Goal: Transaction & Acquisition: Purchase product/service

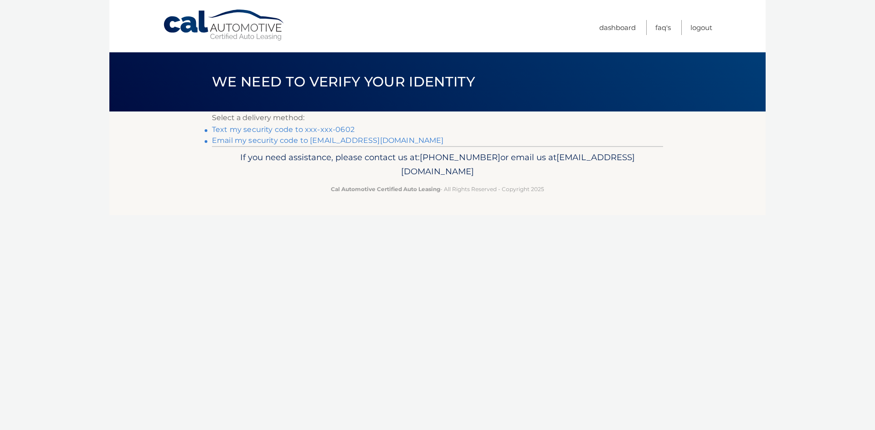
click at [296, 127] on link "Text my security code to xxx-xxx-0602" at bounding box center [283, 129] width 143 height 9
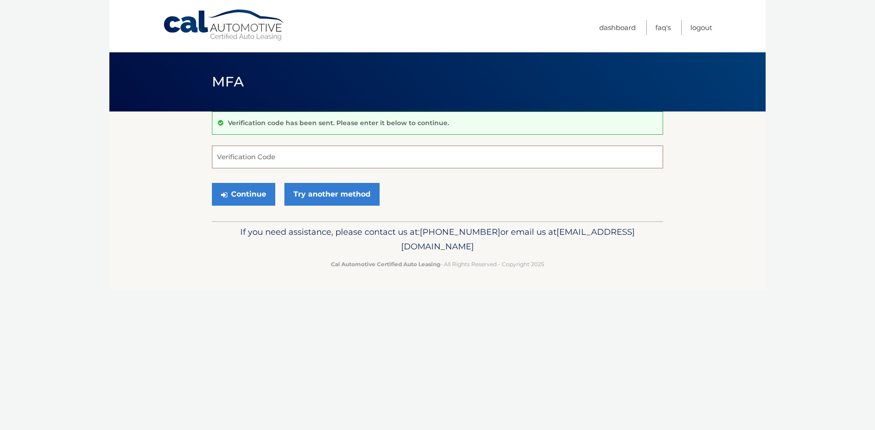
click at [268, 159] on input "Verification Code" at bounding box center [437, 157] width 451 height 23
type input "040345"
click at [230, 198] on button "Continue" at bounding box center [243, 194] width 63 height 23
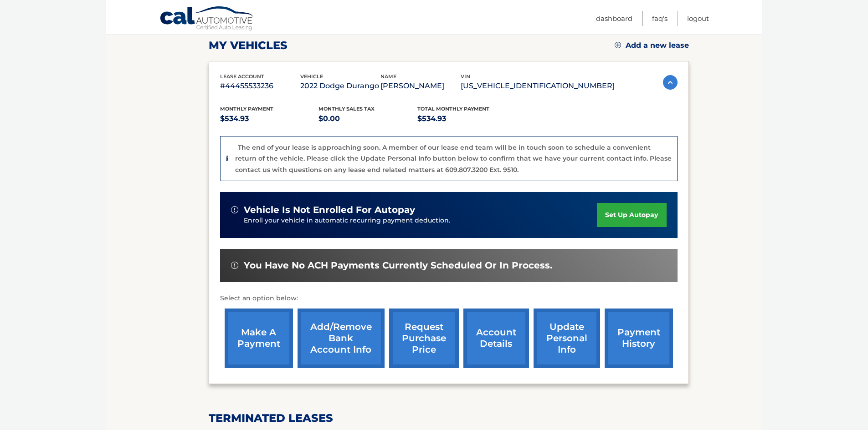
scroll to position [137, 0]
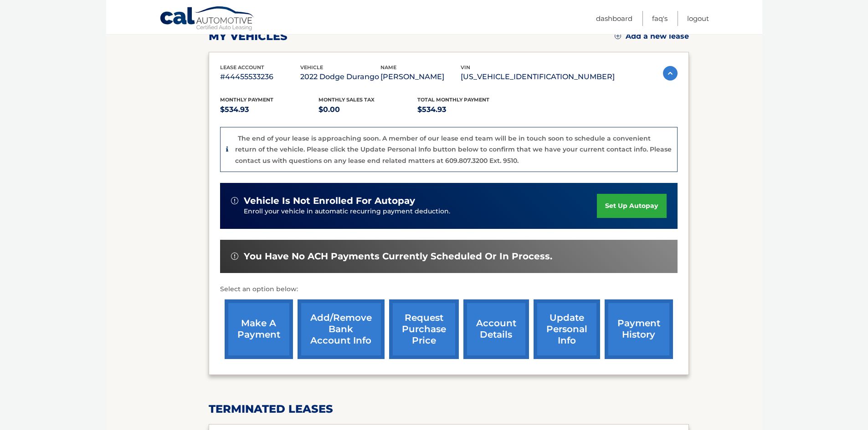
click at [278, 329] on link "make a payment" at bounding box center [259, 330] width 68 height 60
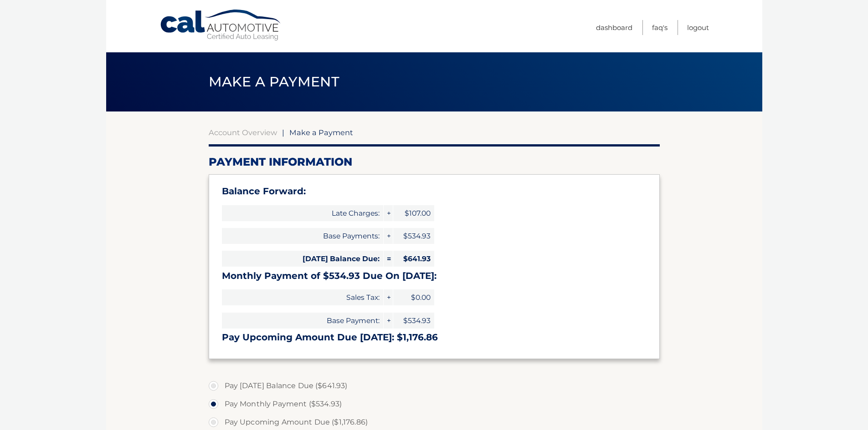
select select "NDVhZjcxOWYtYzRhNy00MWVjLTgxNjMtNmY5YWMzOTNkYjVh"
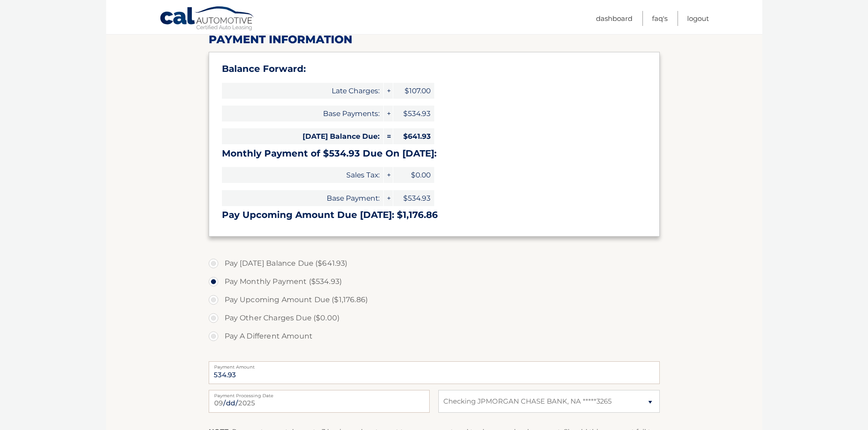
scroll to position [182, 0]
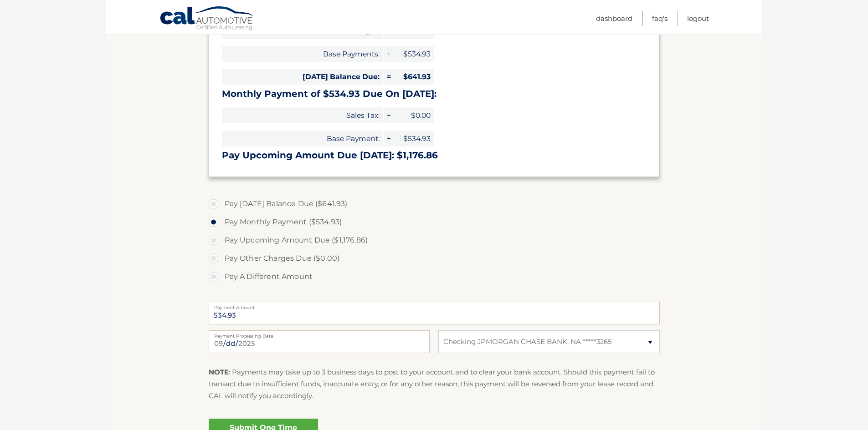
click at [216, 205] on label "Pay Today's Balance Due ($641.93)" at bounding box center [434, 204] width 451 height 18
click at [216, 205] on input "Pay Today's Balance Due ($641.93)" at bounding box center [216, 202] width 9 height 15
radio input "true"
type input "641.93"
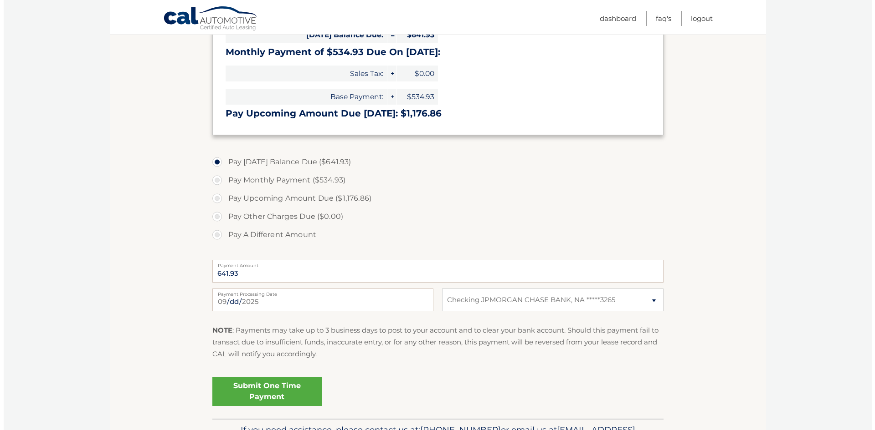
scroll to position [273, 0]
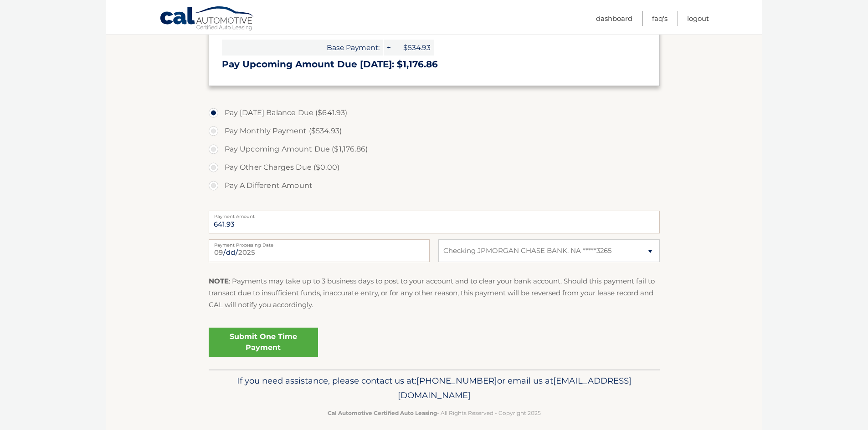
click at [292, 343] on link "Submit One Time Payment" at bounding box center [263, 342] width 109 height 29
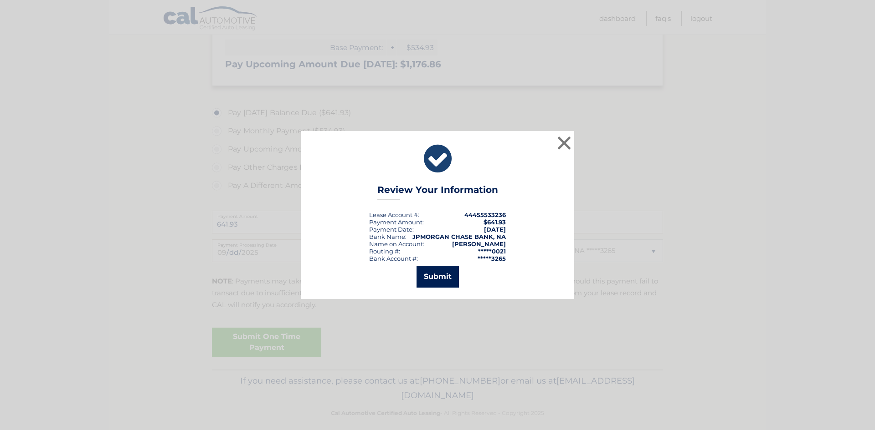
click at [434, 282] on button "Submit" at bounding box center [437, 277] width 42 height 22
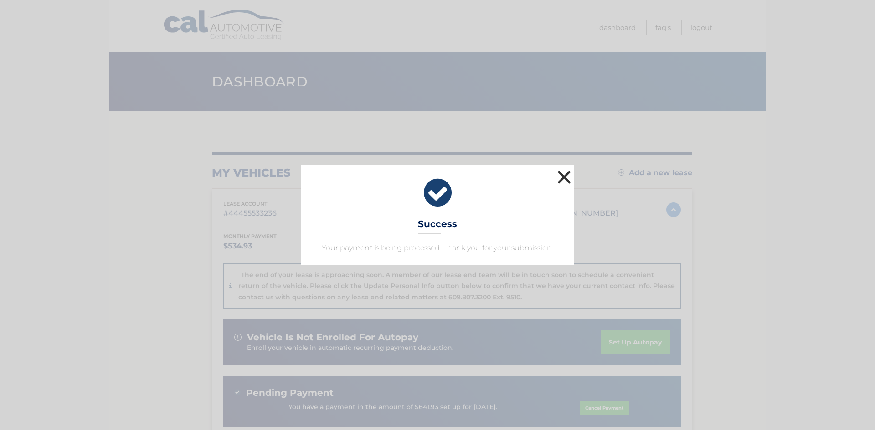
click at [560, 176] on button "×" at bounding box center [564, 177] width 18 height 18
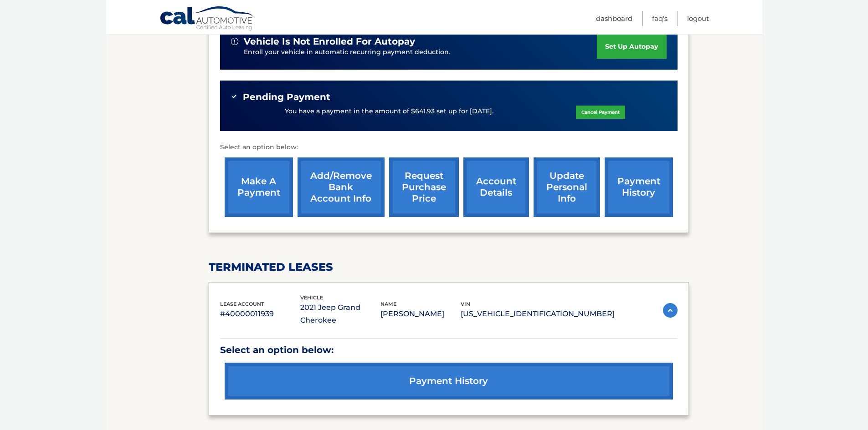
scroll to position [319, 0]
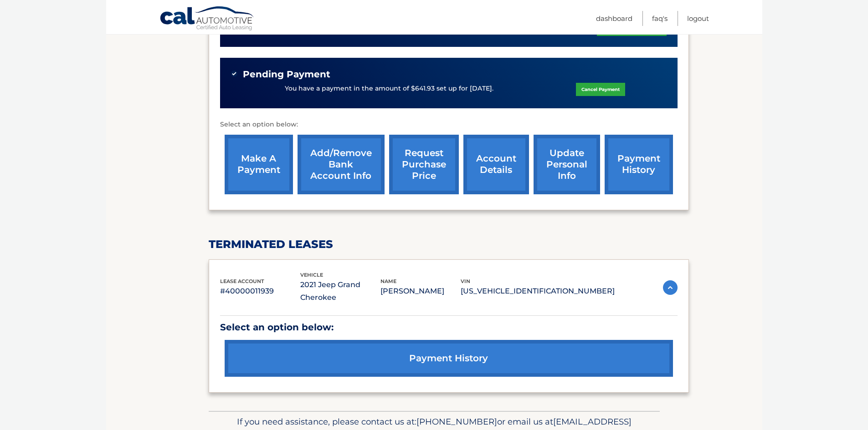
click at [274, 164] on link "make a payment" at bounding box center [259, 165] width 68 height 60
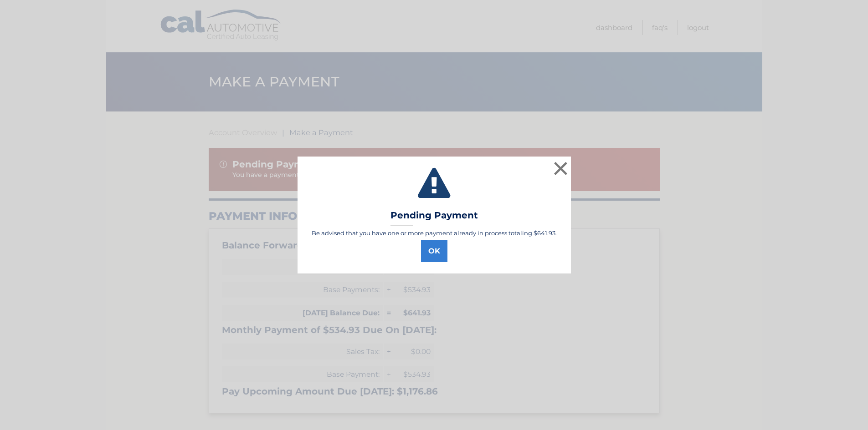
select select "NDVhZjcxOWYtYzRhNy00MWVjLTgxNjMtNmY5YWMzOTNkYjVh"
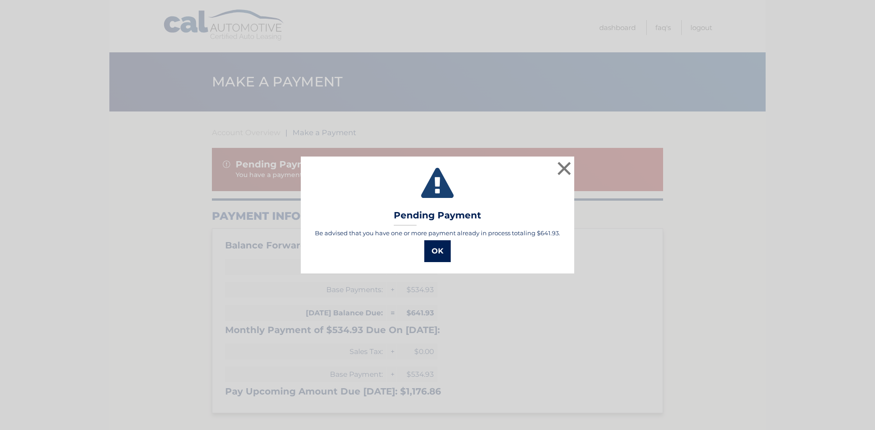
click at [441, 252] on button "OK" at bounding box center [437, 252] width 26 height 22
